Goal: Information Seeking & Learning: Learn about a topic

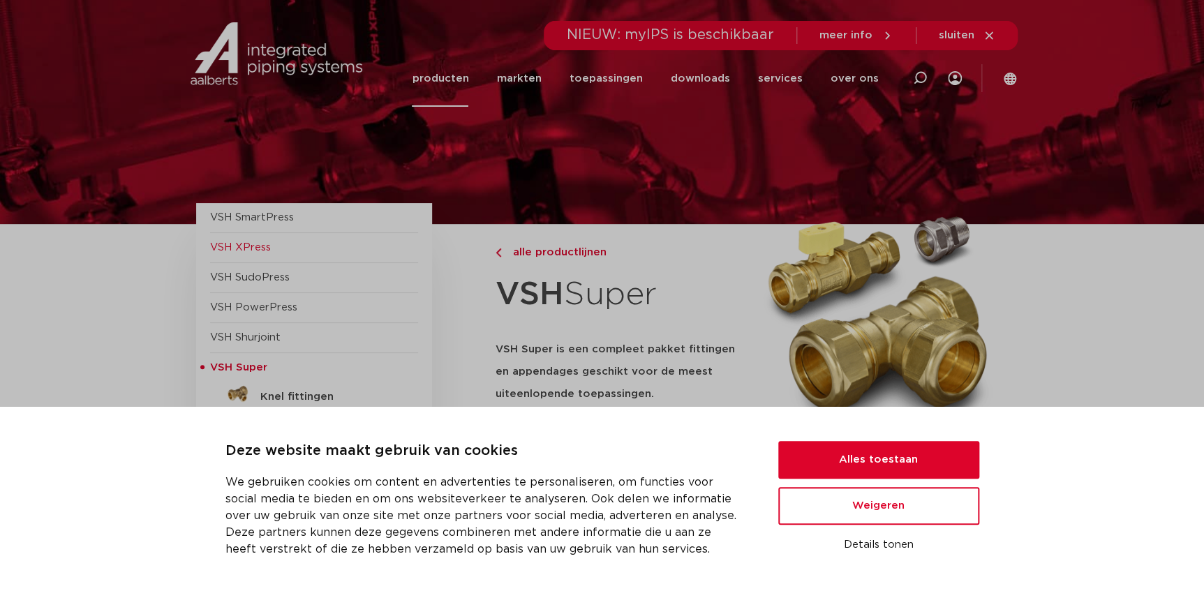
click at [223, 249] on span "VSH XPress" at bounding box center [240, 247] width 61 height 10
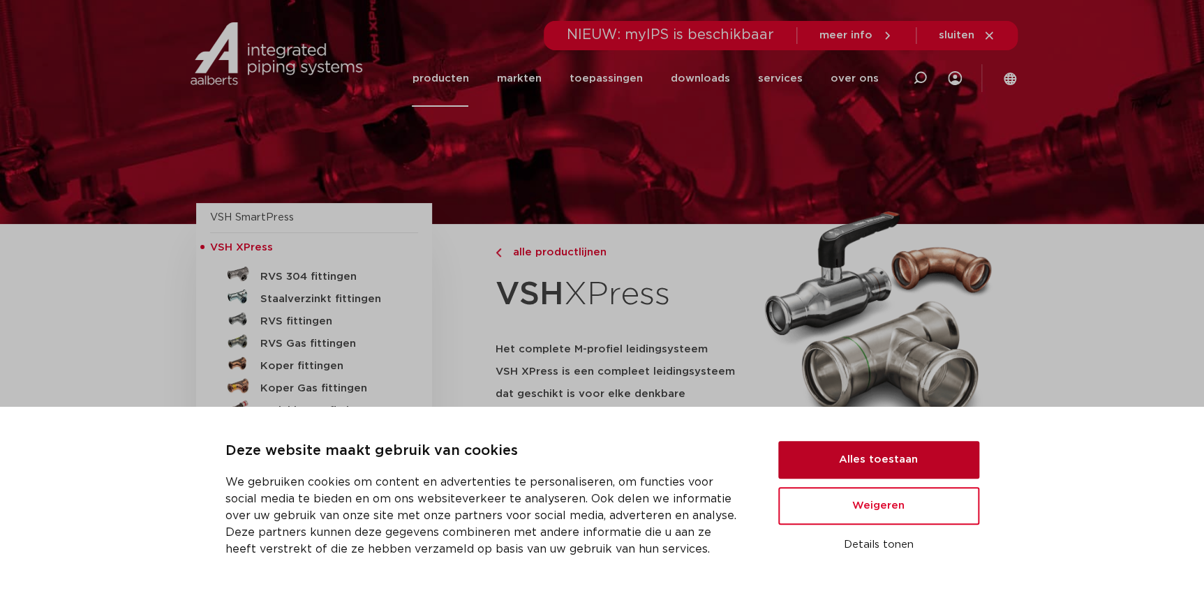
click at [823, 456] on button "Alles toestaan" at bounding box center [878, 460] width 201 height 38
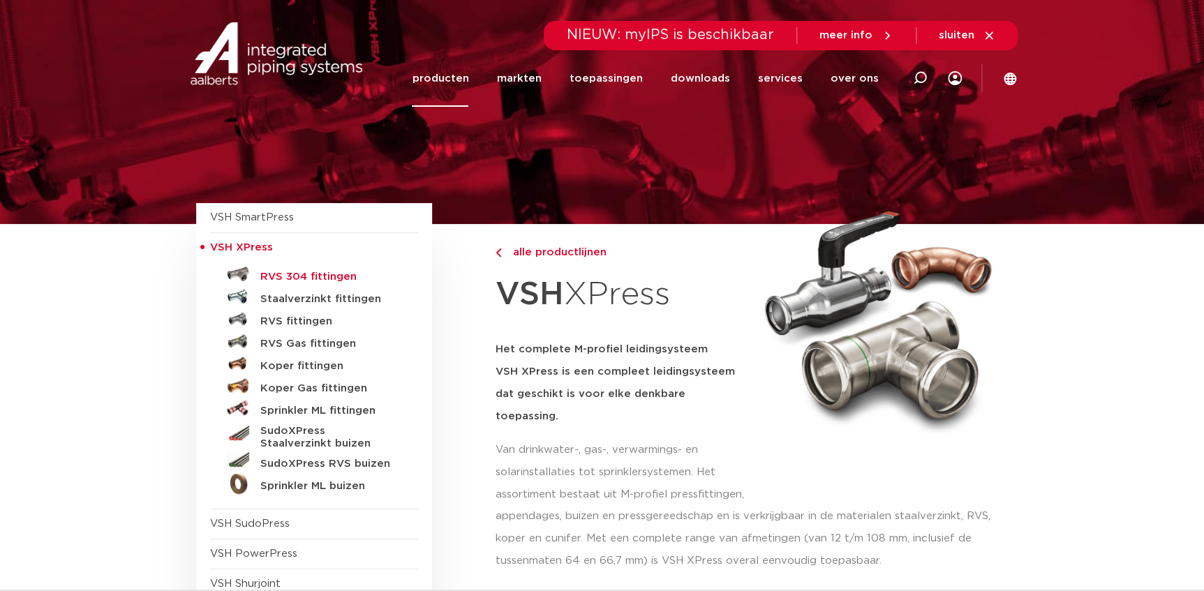
click at [300, 277] on h5 "RVS 304 fittingen" at bounding box center [329, 277] width 138 height 13
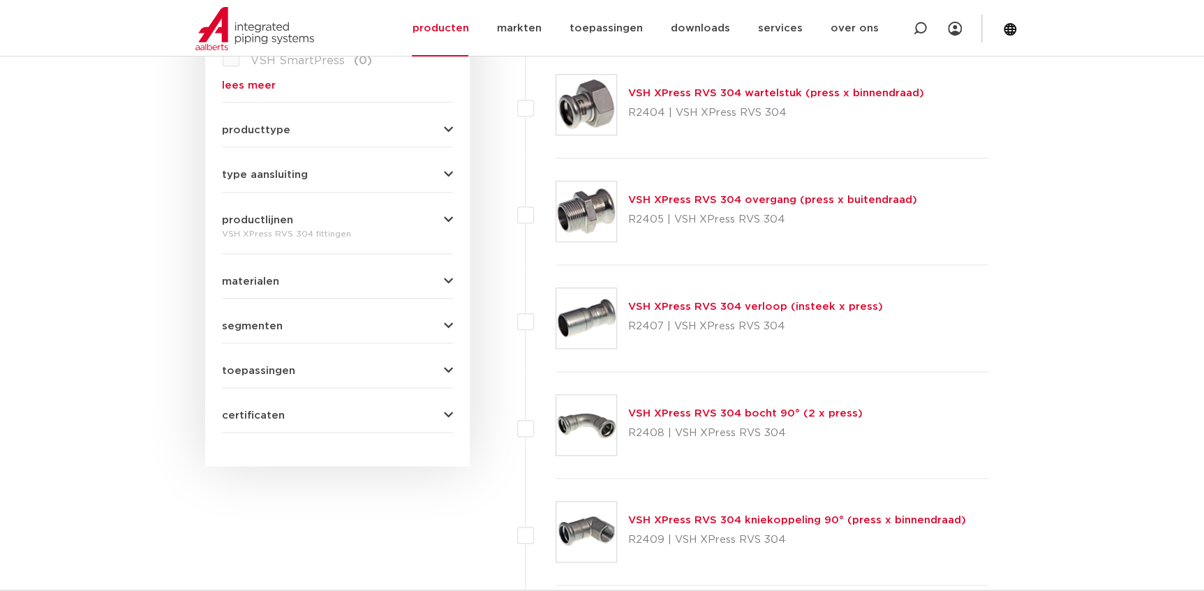
scroll to position [698, 0]
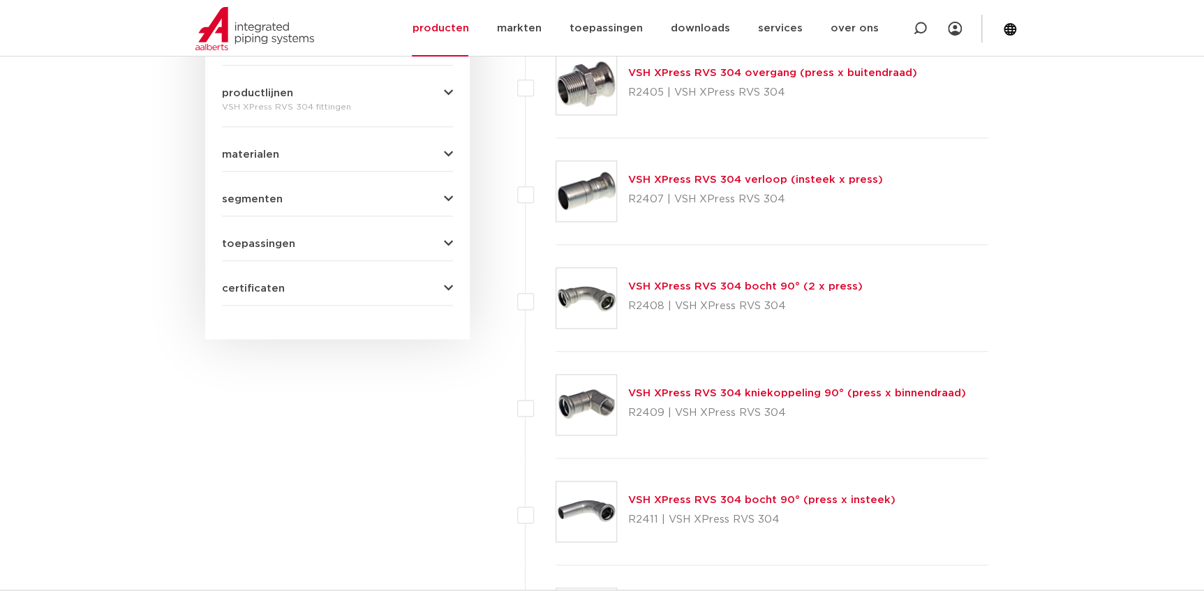
click at [669, 288] on link "VSH XPress RVS 304 bocht 90° (2 x press)" at bounding box center [745, 286] width 234 height 10
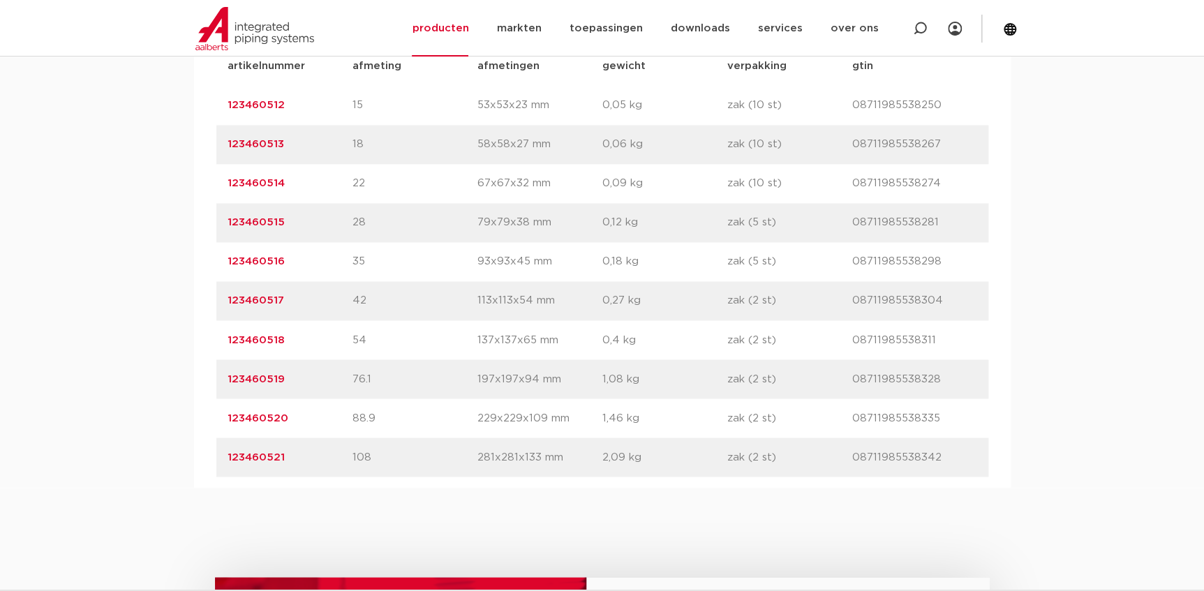
scroll to position [1015, 0]
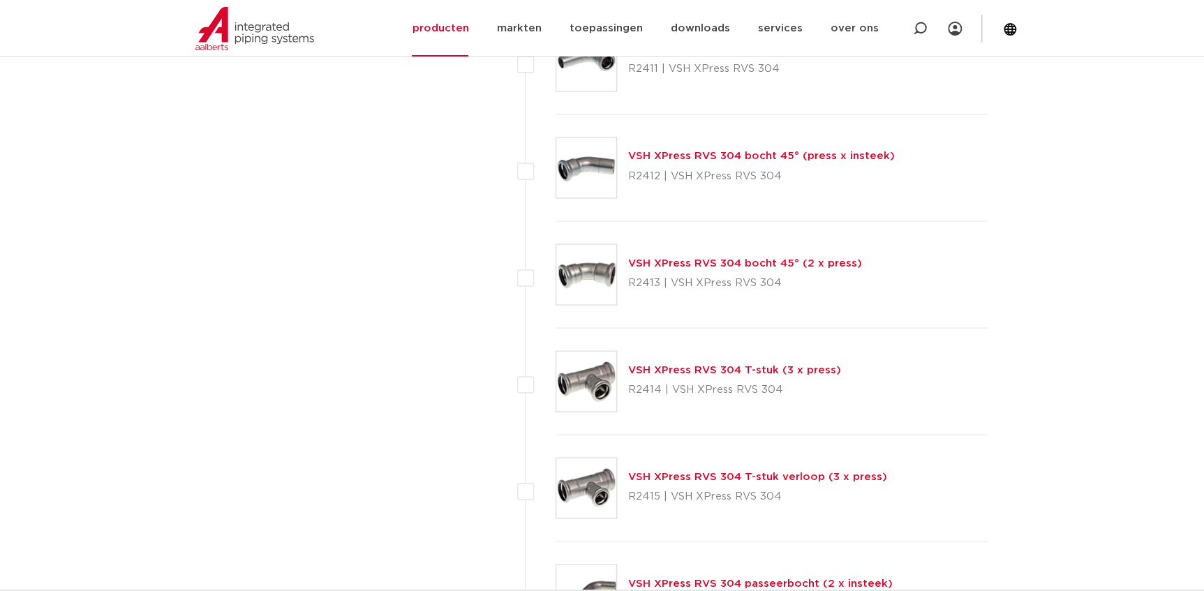
scroll to position [1222, 0]
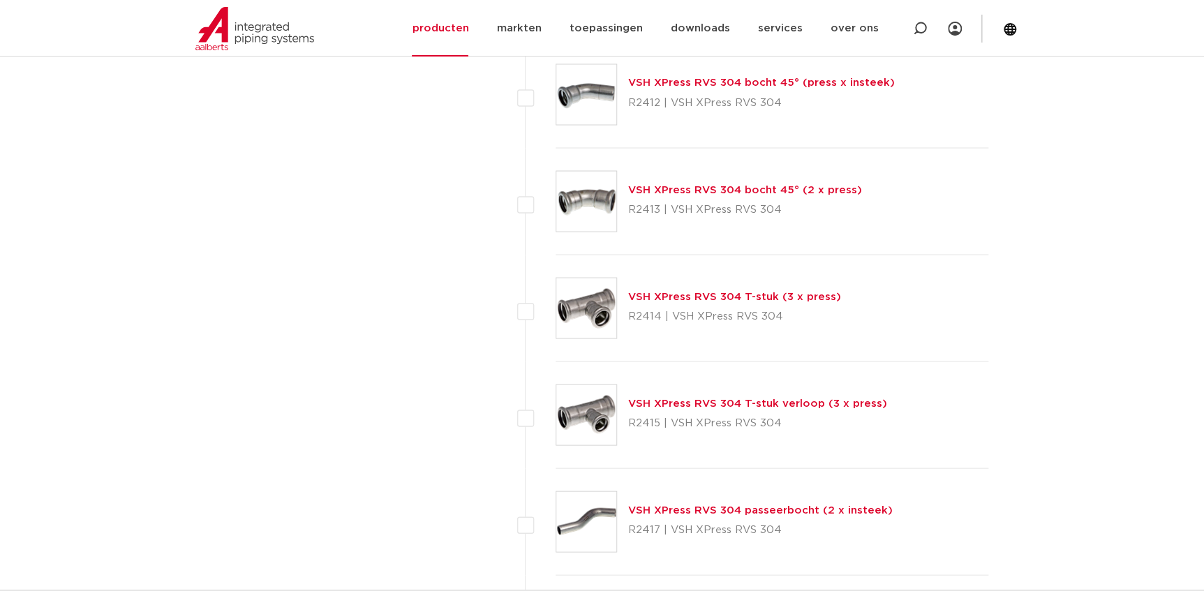
click at [649, 401] on link "VSH XPress RVS 304 T-stuk verloop (3 x press)" at bounding box center [757, 403] width 259 height 10
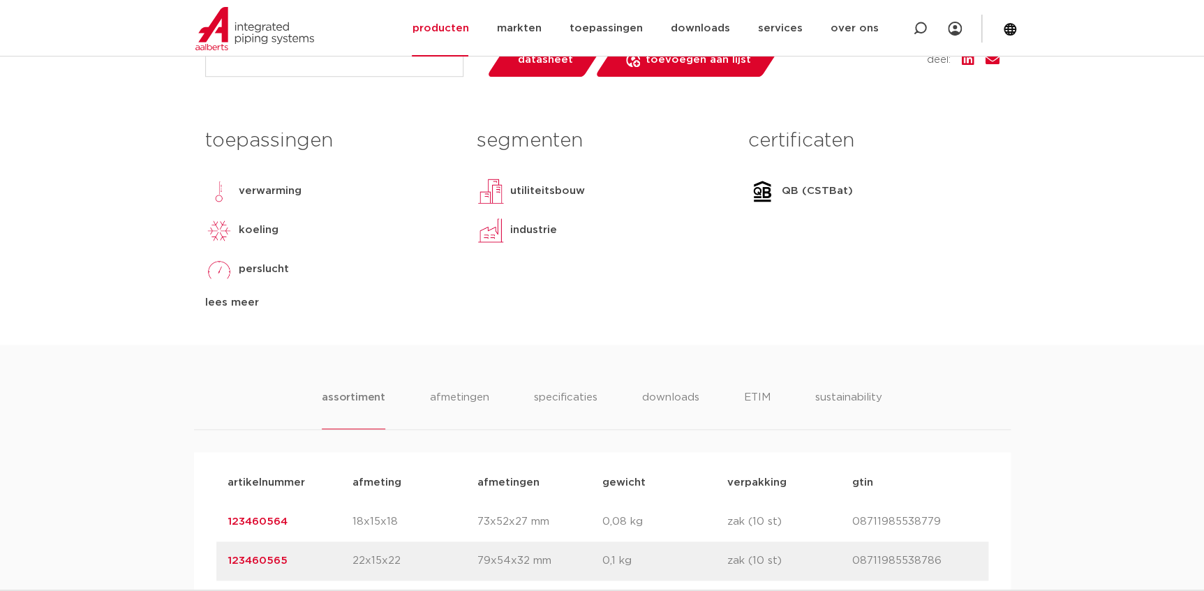
scroll to position [634, 0]
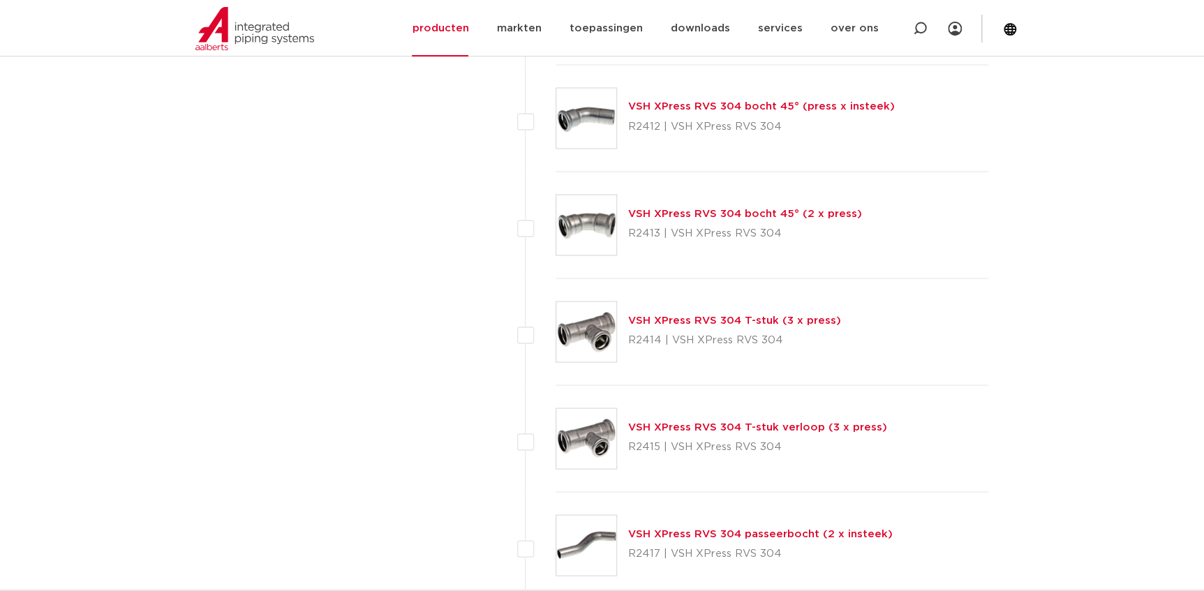
scroll to position [1158, 0]
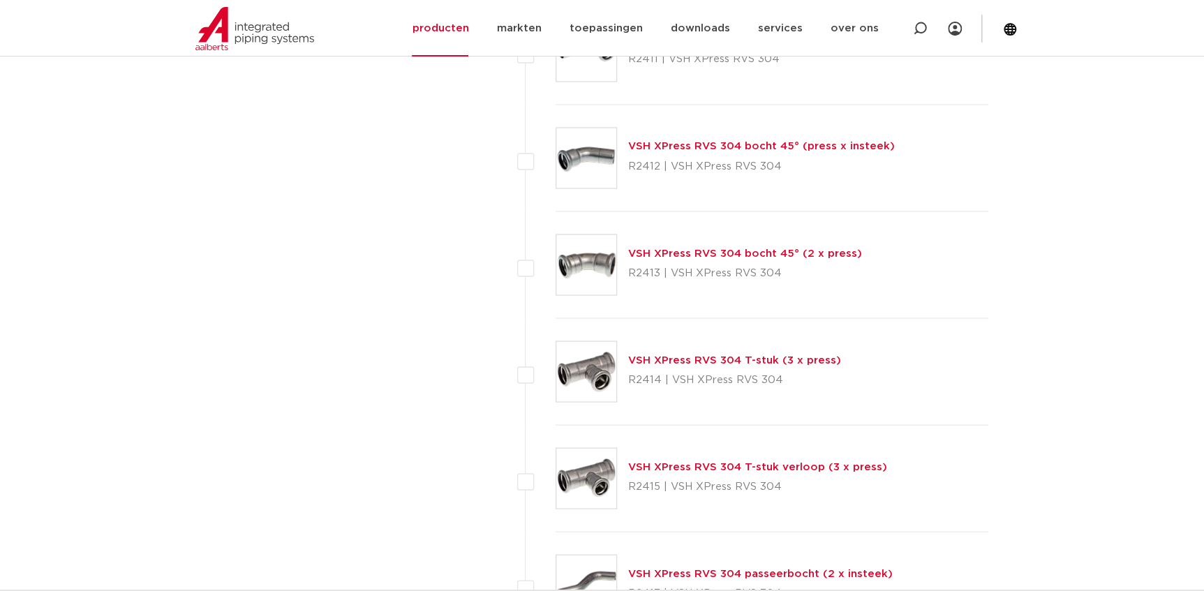
click at [629, 356] on link "VSH XPress RVS 304 T-stuk (3 x press)" at bounding box center [734, 360] width 213 height 10
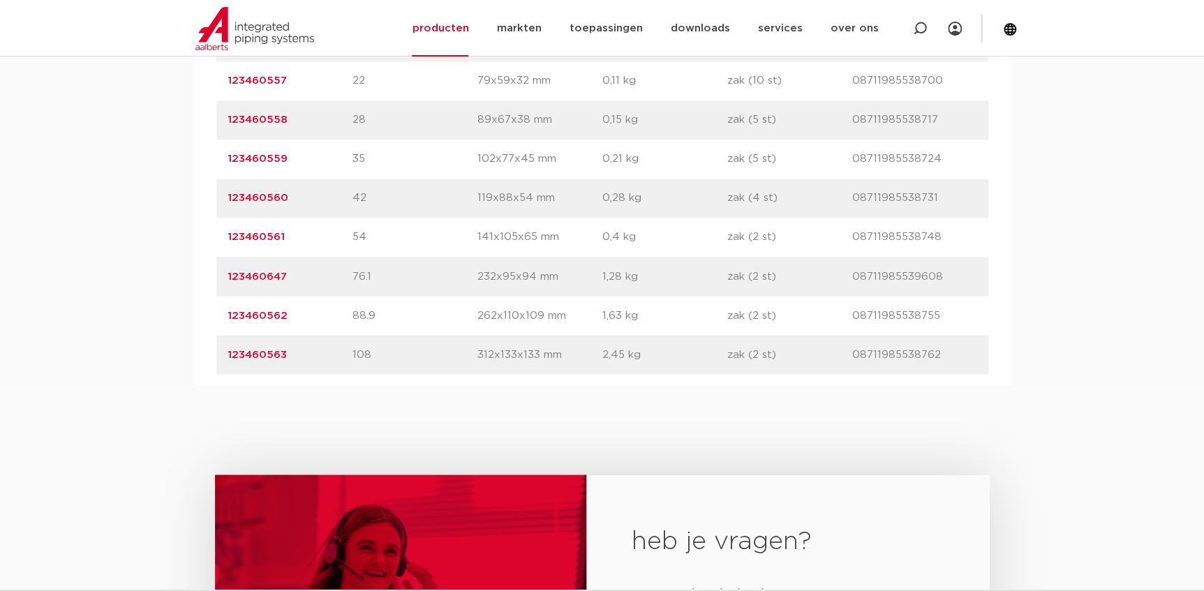
scroll to position [1078, 0]
